Goal: Find specific page/section: Find specific page/section

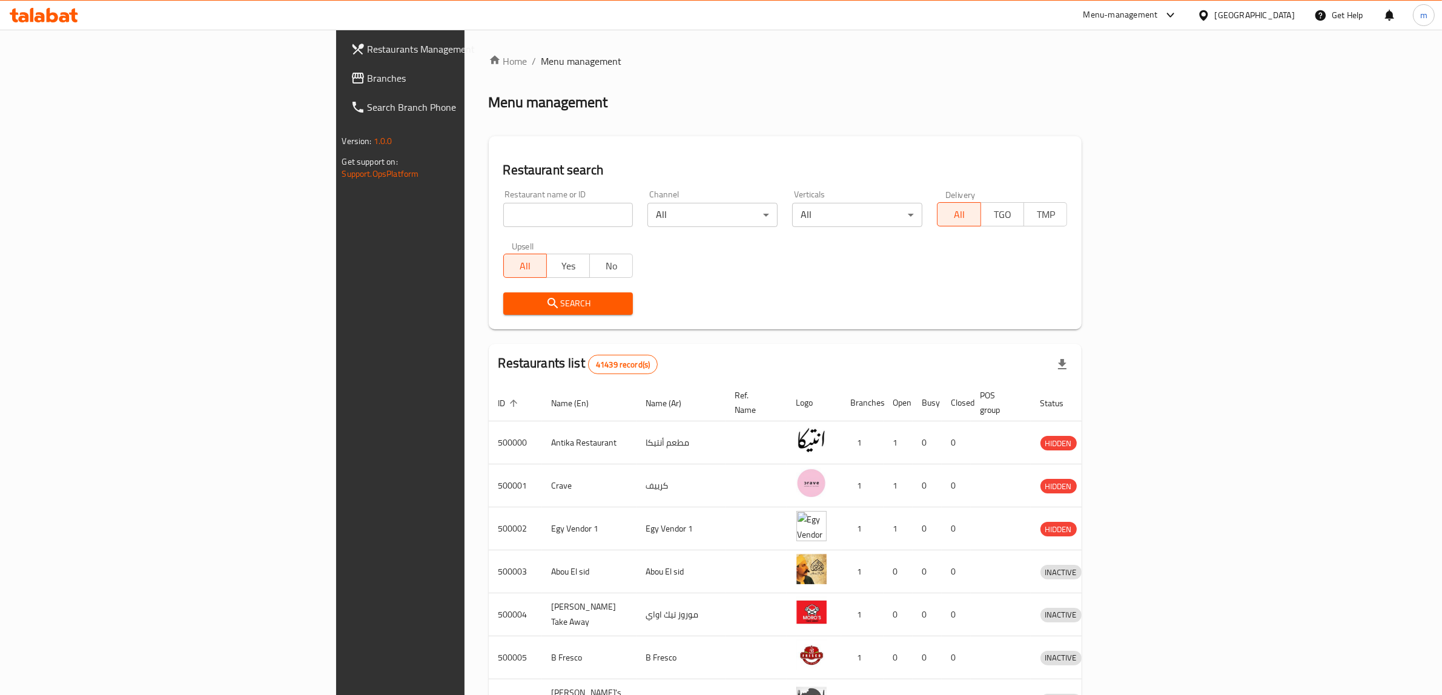
click at [368, 79] on span "Branches" at bounding box center [468, 78] width 200 height 15
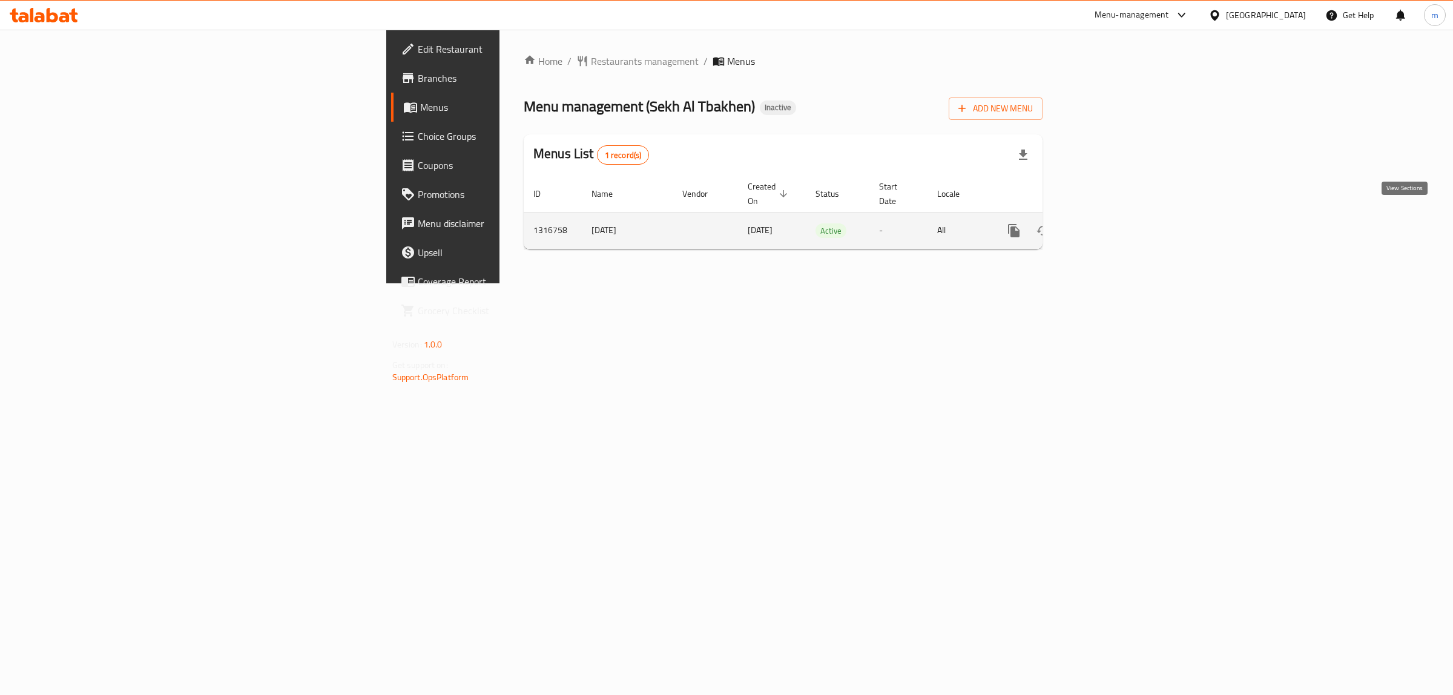
click at [1109, 223] on icon "enhanced table" at bounding box center [1101, 230] width 15 height 15
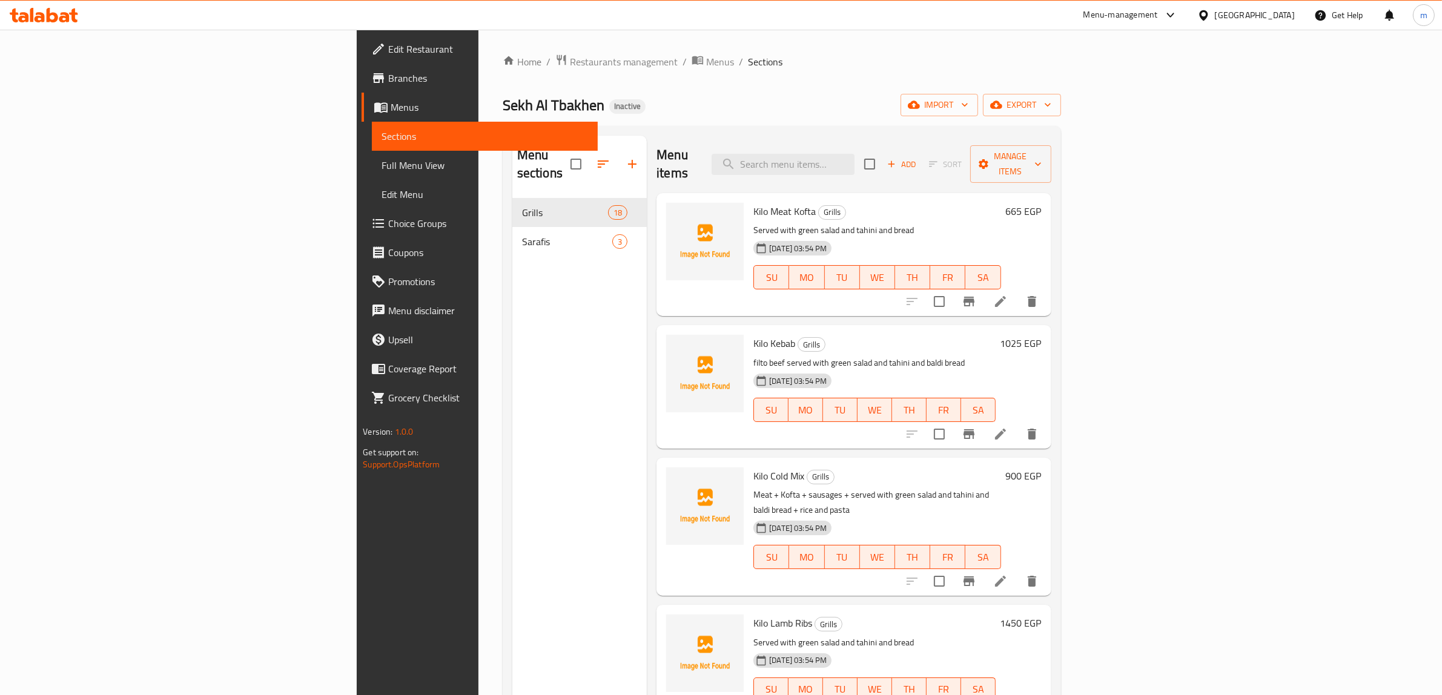
click at [381, 162] on span "Full Menu View" at bounding box center [484, 165] width 206 height 15
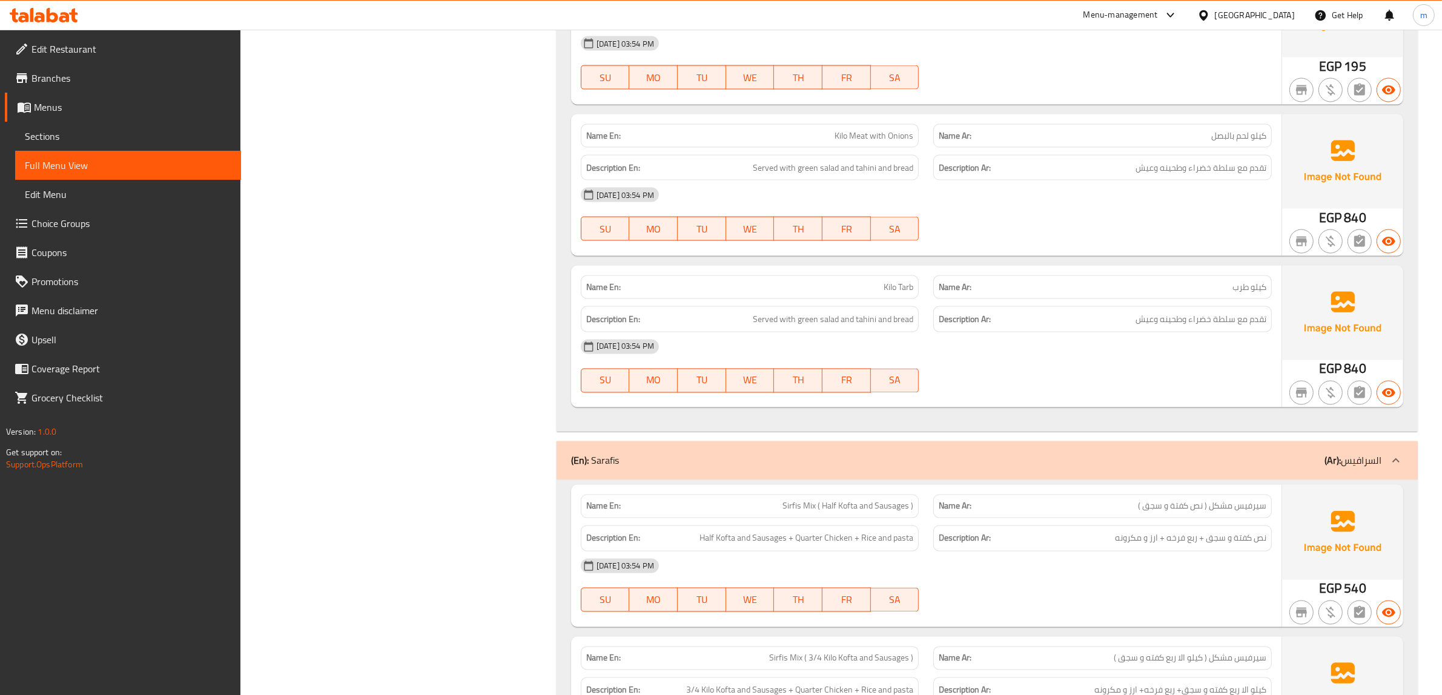
scroll to position [2574, 0]
